Goal: Task Accomplishment & Management: Complete application form

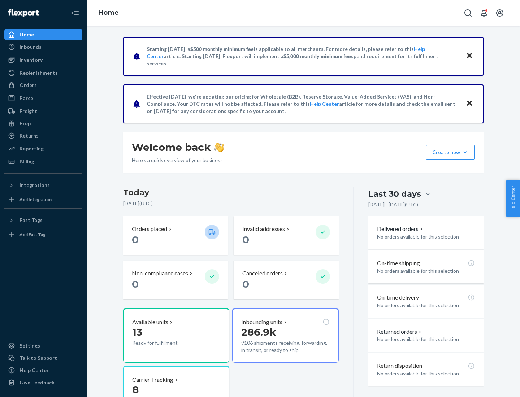
click at [465, 152] on button "Create new Create new inbound Create new order Create new product" at bounding box center [450, 152] width 49 height 14
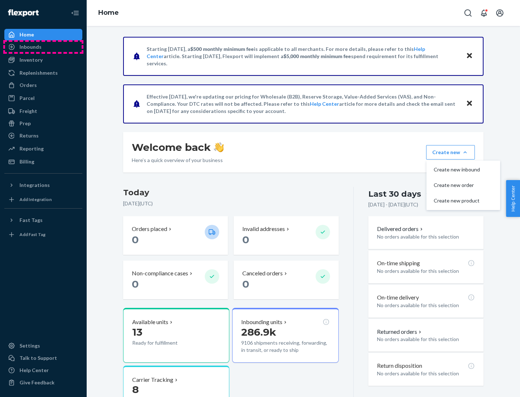
click at [43, 47] on div "Inbounds" at bounding box center [43, 47] width 77 height 10
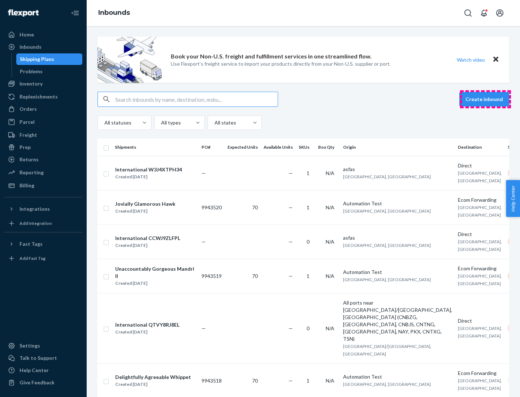
click at [485, 99] on button "Create inbound" at bounding box center [484, 99] width 50 height 14
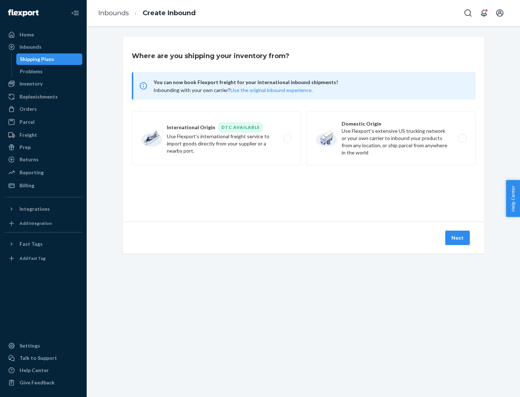
click at [391, 138] on label "Domestic Origin Use Flexport’s extensive US trucking network or your own carrie…" at bounding box center [391, 138] width 169 height 54
click at [462, 138] on input "Domestic Origin Use Flexport’s extensive US trucking network or your own carrie…" at bounding box center [464, 138] width 5 height 5
radio input "true"
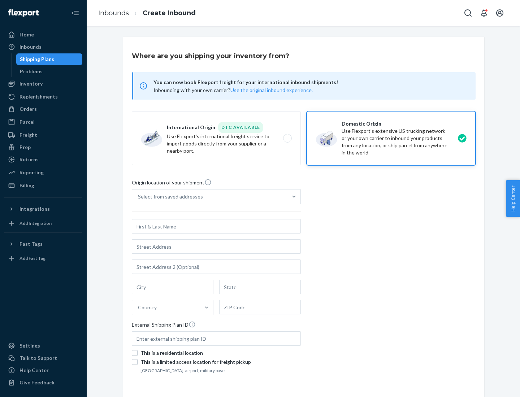
click at [210, 197] on div "Select from saved addresses" at bounding box center [209, 197] width 155 height 14
click at [139, 197] on input "Select from saved addresses" at bounding box center [138, 196] width 1 height 7
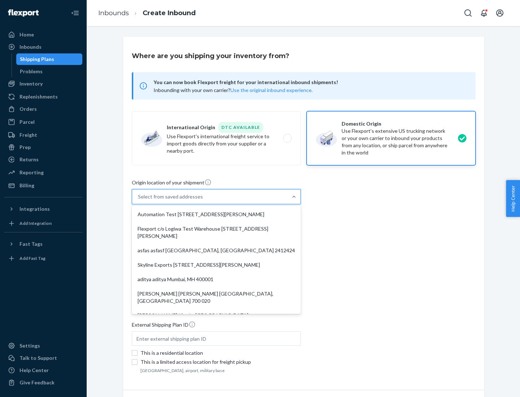
scroll to position [3, 0]
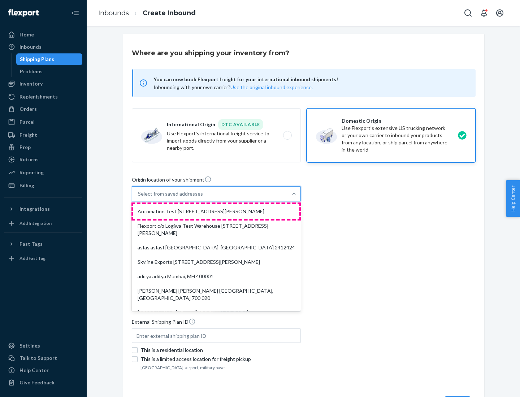
click at [216, 212] on div "Automation Test [STREET_ADDRESS][PERSON_NAME]" at bounding box center [216, 211] width 166 height 14
click at [139, 198] on input "option Automation Test [STREET_ADDRESS][PERSON_NAME]. 9 results available. Use …" at bounding box center [138, 193] width 1 height 7
type input "Automation Test"
type input "9th Floor"
type input "[GEOGRAPHIC_DATA]"
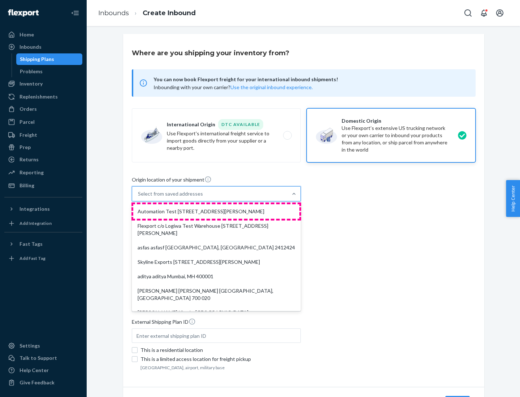
type input "CA"
type input "94104"
type input "[STREET_ADDRESS][PERSON_NAME]"
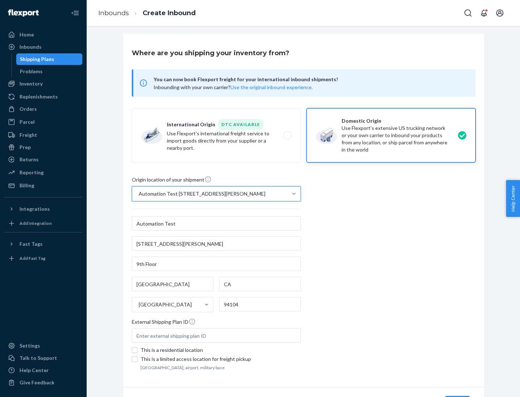
scroll to position [42, 0]
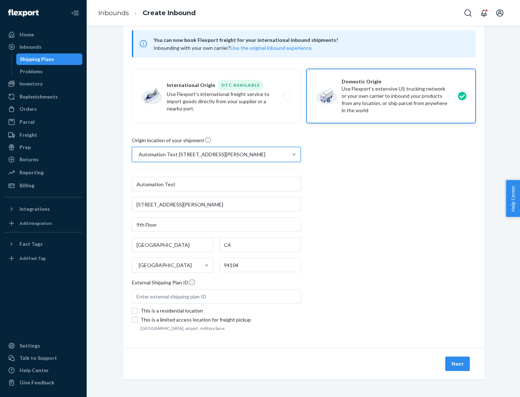
click at [458, 364] on button "Next" at bounding box center [457, 364] width 25 height 14
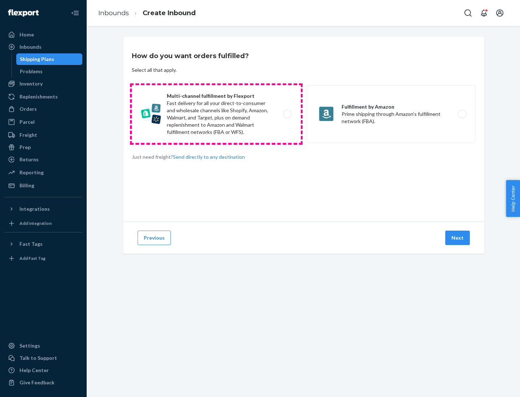
click at [216, 114] on label "Multi-channel fulfillment by Flexport Fast delivery for all your direct-to-cons…" at bounding box center [216, 114] width 169 height 58
click at [287, 114] on input "Multi-channel fulfillment by Flexport Fast delivery for all your direct-to-cons…" at bounding box center [289, 114] width 5 height 5
radio input "true"
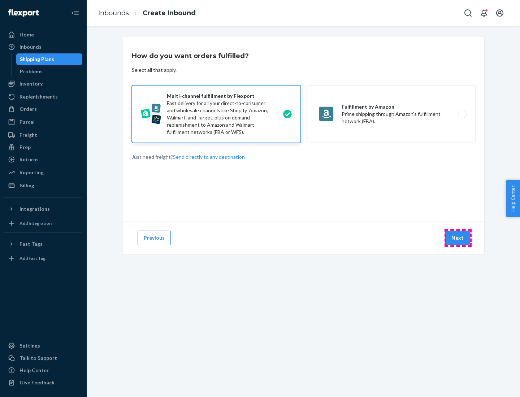
click at [458, 238] on button "Next" at bounding box center [457, 238] width 25 height 14
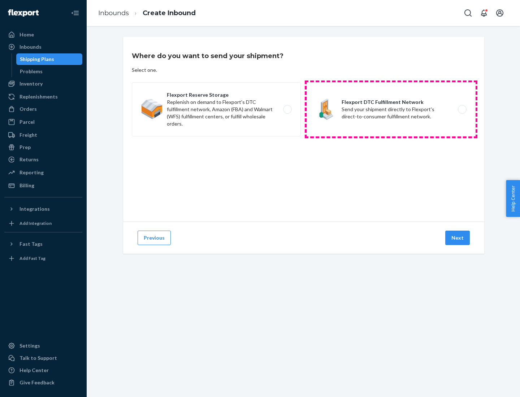
click at [391, 109] on label "Flexport DTC Fulfillment Network Send your shipment directly to Flexport's dire…" at bounding box center [391, 109] width 169 height 54
click at [462, 109] on input "Flexport DTC Fulfillment Network Send your shipment directly to Flexport's dire…" at bounding box center [464, 109] width 5 height 5
radio input "true"
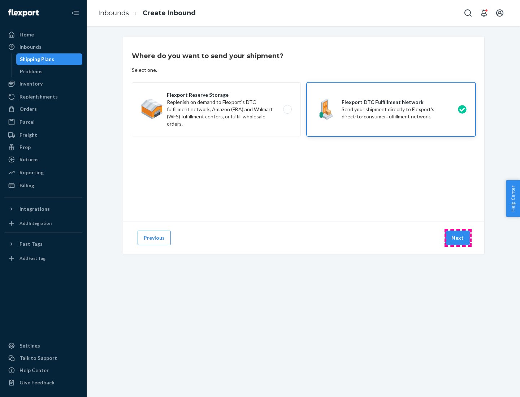
click at [458, 238] on button "Next" at bounding box center [457, 238] width 25 height 14
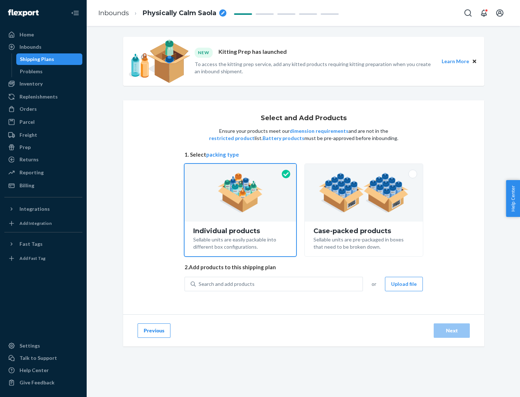
click at [364, 193] on img at bounding box center [364, 193] width 90 height 40
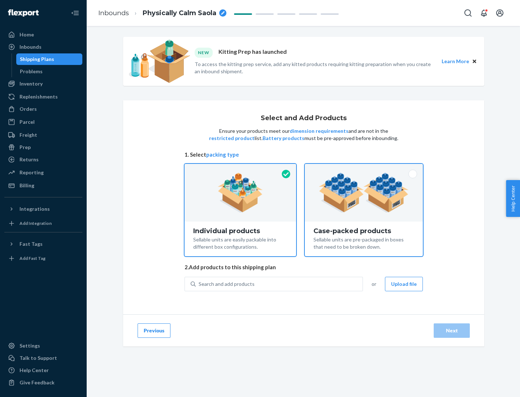
click at [364, 169] on input "Case-packed products Sellable units are pre-packaged in boxes that need to be b…" at bounding box center [364, 166] width 5 height 5
radio input "true"
radio input "false"
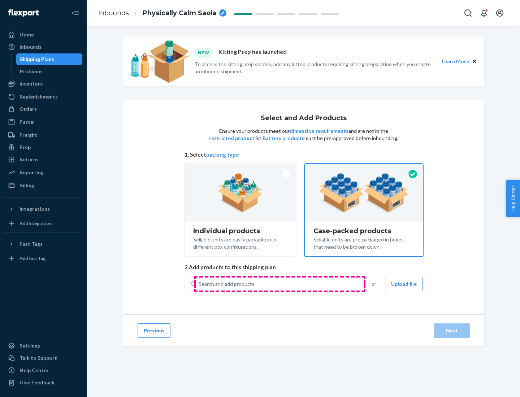
click at [280, 284] on div "Search and add products" at bounding box center [279, 284] width 167 height 13
click at [199, 284] on input "Search and add products" at bounding box center [199, 284] width 1 height 7
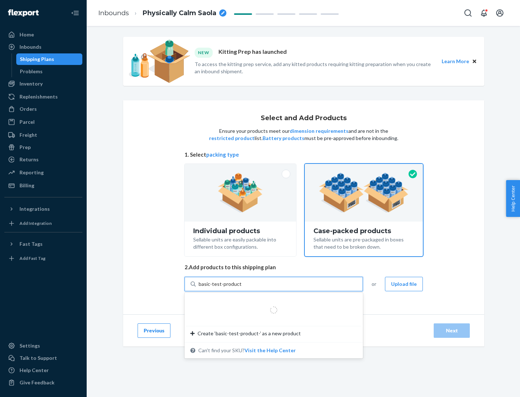
type input "basic-test-product-1"
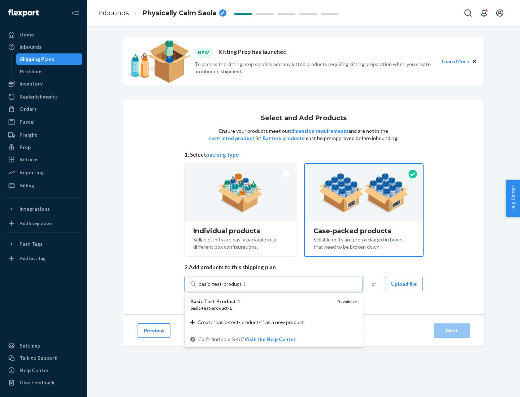
click at [261, 308] on div "basic - test - product - 1" at bounding box center [260, 308] width 141 height 6
click at [245, 288] on input "basic-test-product-1" at bounding box center [222, 284] width 46 height 7
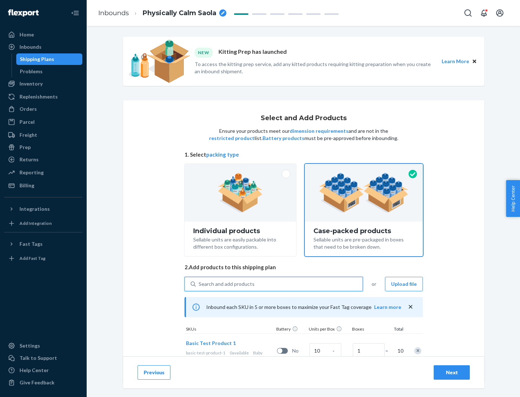
scroll to position [26, 0]
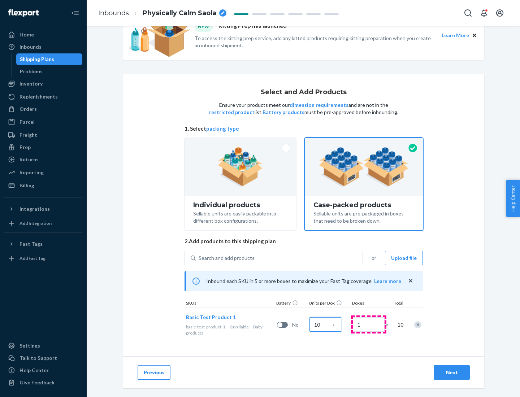
type input "10"
type input "7"
click at [452, 373] on div "Next" at bounding box center [452, 372] width 24 height 7
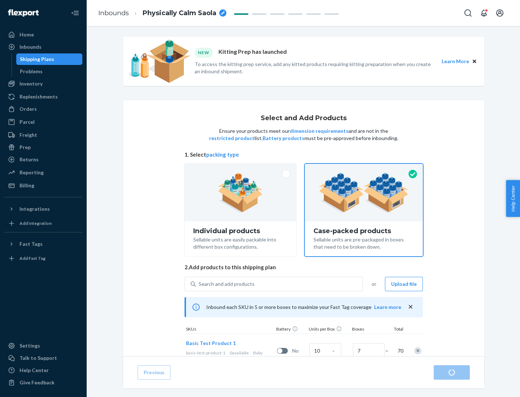
radio input "true"
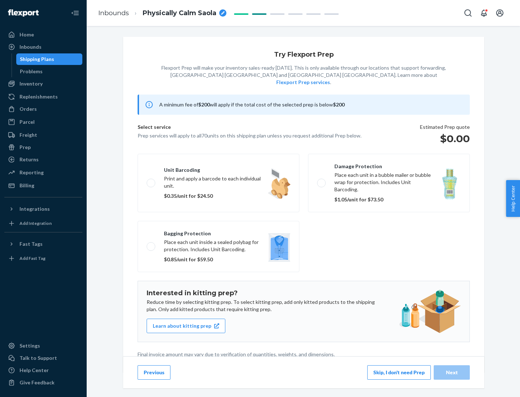
scroll to position [2, 0]
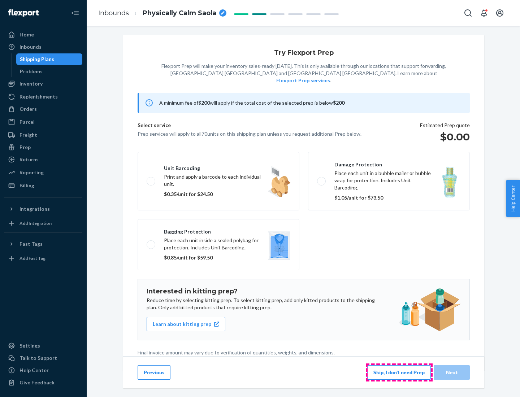
click at [399, 372] on button "Skip, I don't need Prep" at bounding box center [399, 373] width 64 height 14
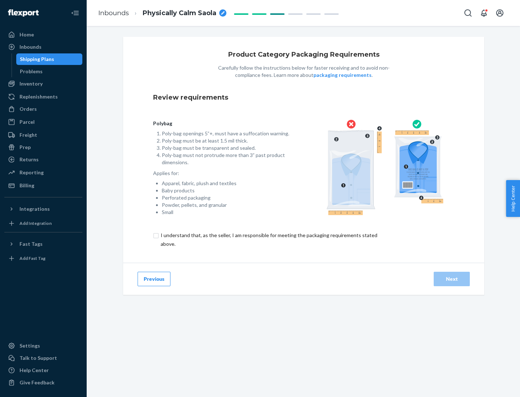
click at [268, 239] on input "checkbox" at bounding box center [273, 239] width 240 height 17
checkbox input "true"
click at [452, 279] on div "Next" at bounding box center [452, 279] width 24 height 7
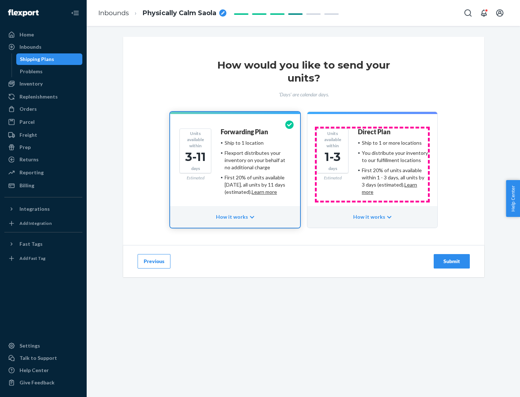
click at [372, 165] on ul "Ship to 1 or more locations You distribute your inventory to our fulfillment lo…" at bounding box center [393, 167] width 70 height 56
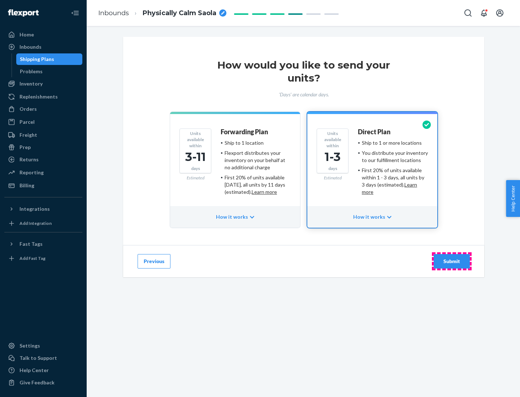
click at [452, 261] on div "Submit" at bounding box center [452, 261] width 24 height 7
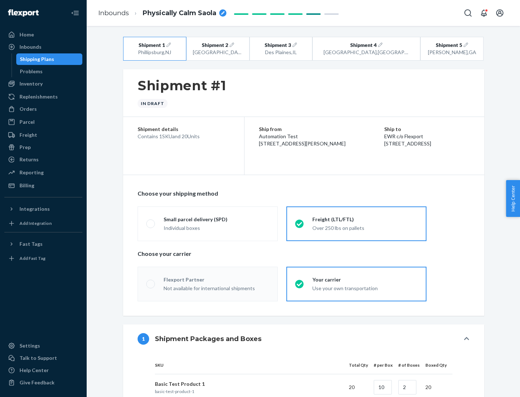
radio input "true"
radio input "false"
radio input "true"
radio input "false"
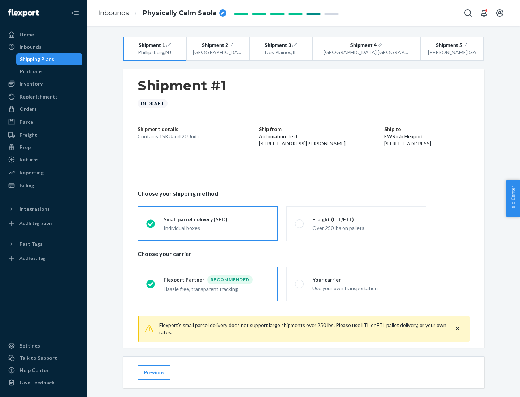
scroll to position [8, 0]
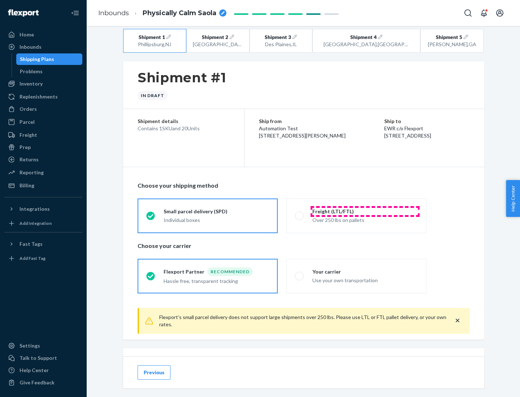
click at [365, 211] on div "Freight (LTL/FTL)" at bounding box center [364, 211] width 105 height 7
click at [300, 213] on input "Freight (LTL/FTL) Over 250 lbs on pallets" at bounding box center [297, 215] width 5 height 5
radio input "true"
radio input "false"
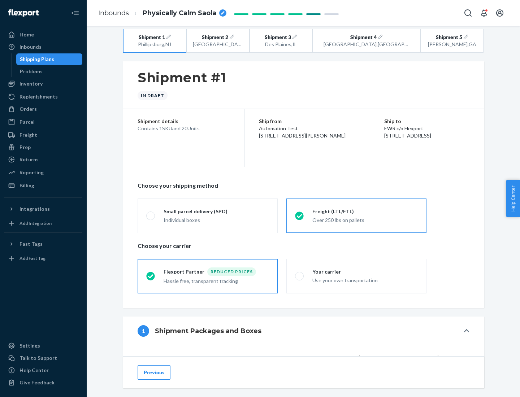
scroll to position [68, 0]
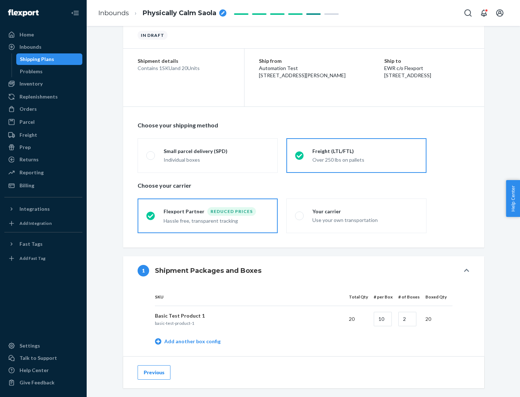
click at [365, 211] on div "Your carrier" at bounding box center [364, 211] width 105 height 7
click at [300, 213] on input "Your carrier Use your own transportation" at bounding box center [297, 215] width 5 height 5
radio input "true"
radio input "false"
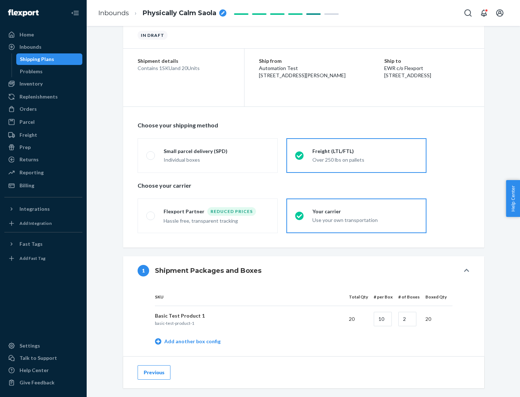
scroll to position [228, 0]
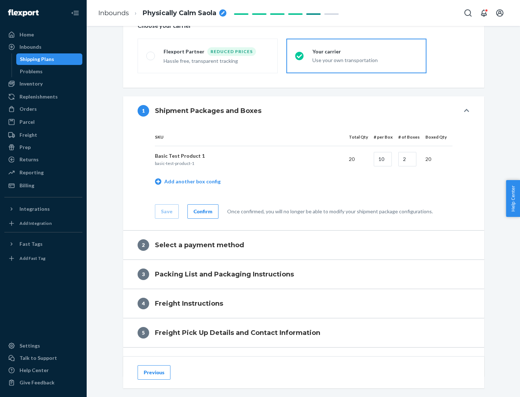
click at [202, 211] on div "Confirm" at bounding box center [203, 211] width 19 height 7
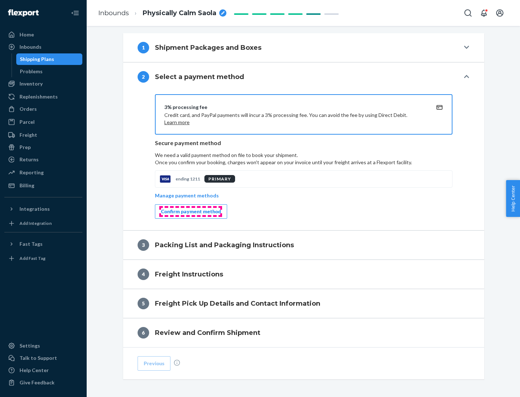
click at [190, 212] on div "Confirm payment method" at bounding box center [191, 211] width 60 height 7
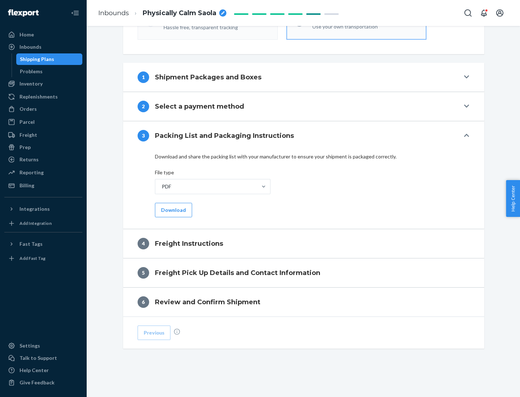
scroll to position [260, 0]
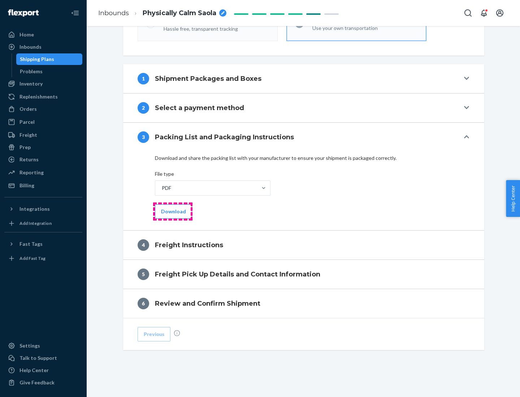
click at [173, 211] on button "Download" at bounding box center [173, 211] width 37 height 14
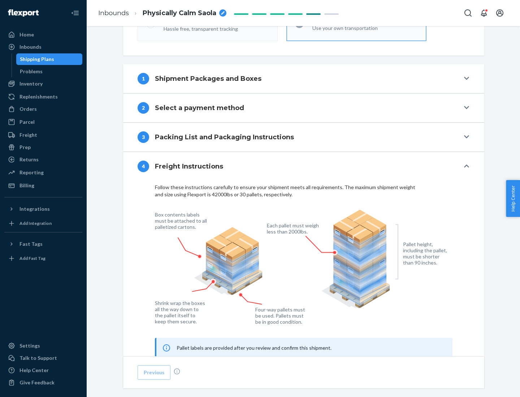
scroll to position [437, 0]
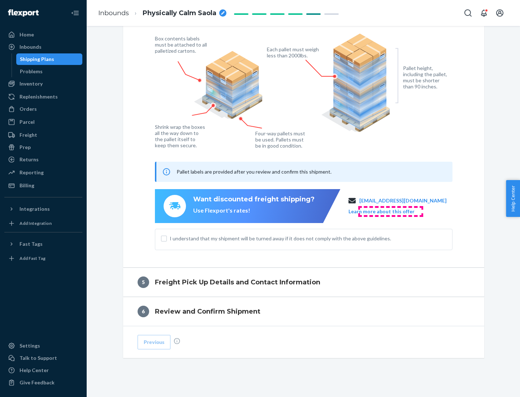
click at [390, 211] on button "Learn more about this offer" at bounding box center [382, 211] width 66 height 7
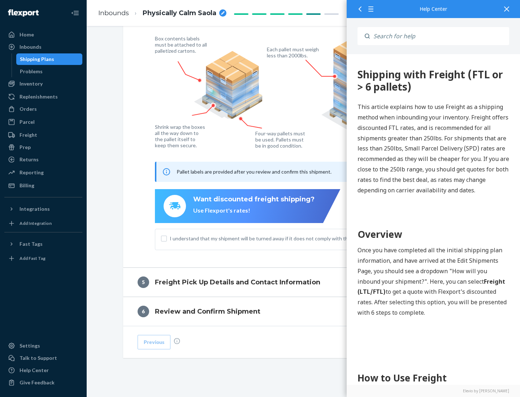
scroll to position [0, 0]
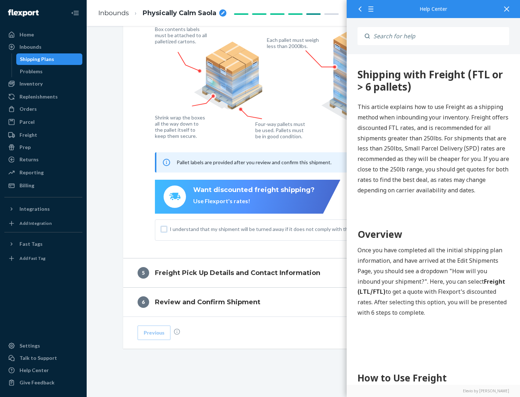
click at [164, 229] on input "I understand that my shipment will be turned away if it does not comply with th…" at bounding box center [164, 229] width 6 height 6
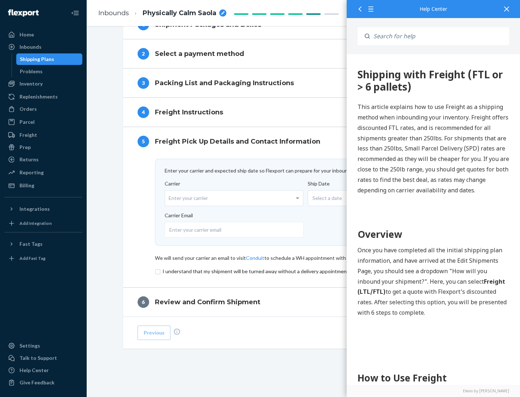
scroll to position [315, 0]
click at [304, 271] on input "checkbox" at bounding box center [304, 271] width 298 height 9
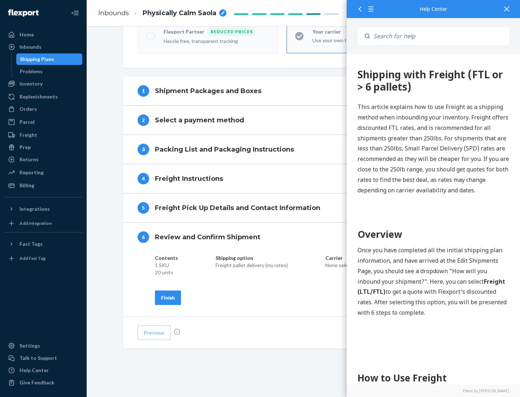
scroll to position [248, 0]
click at [168, 298] on div "Finish" at bounding box center [168, 297] width 14 height 7
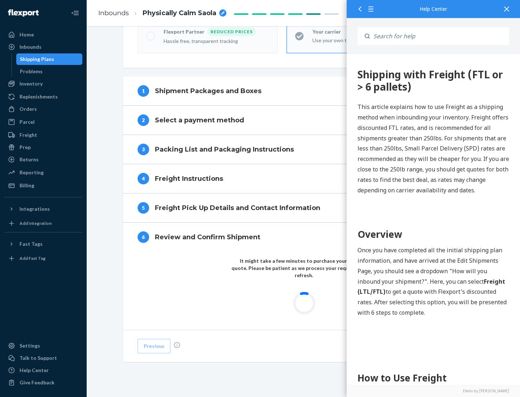
scroll to position [212, 0]
